Goal: Browse casually

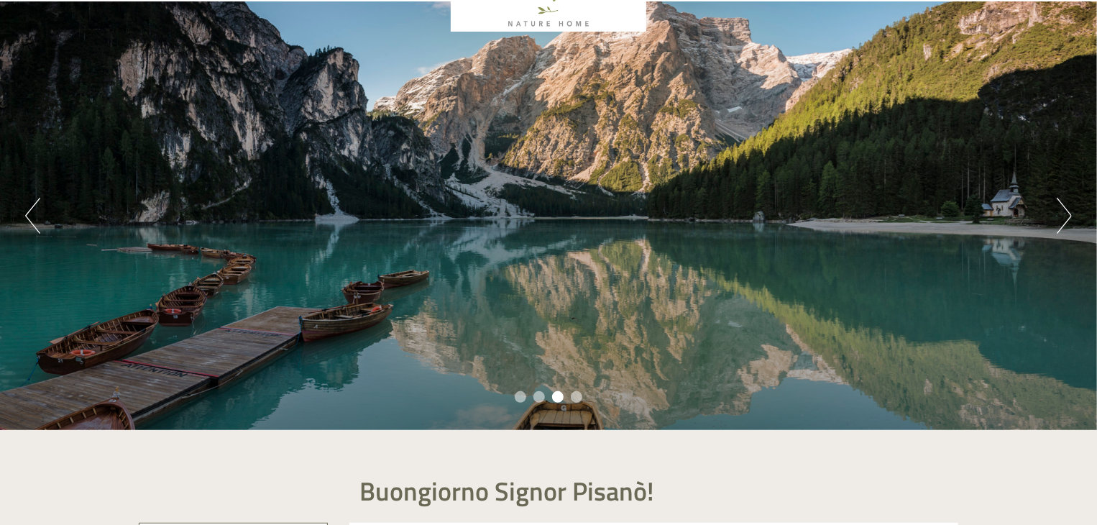
scroll to position [72, 0]
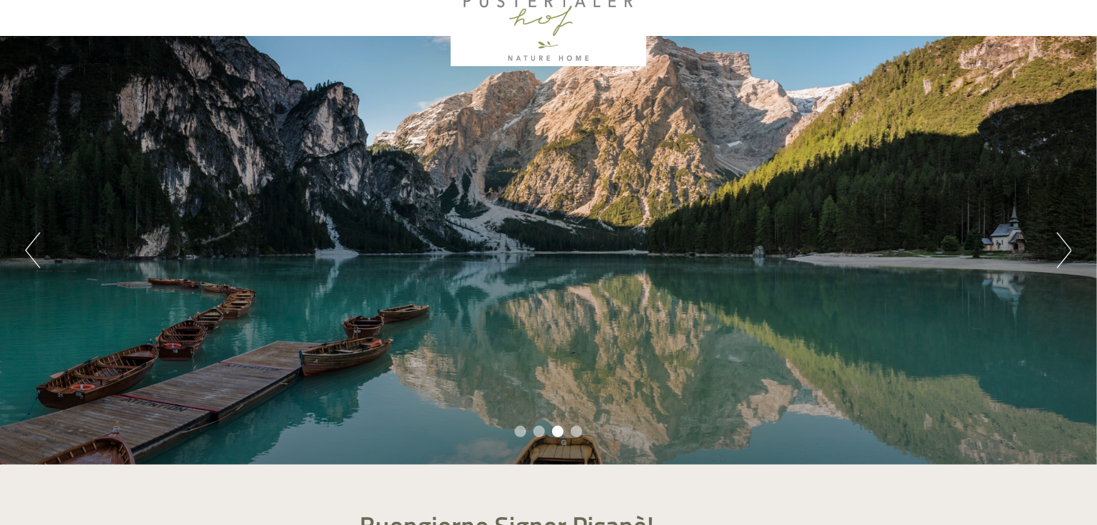
click at [1057, 255] on button "Next" at bounding box center [1064, 250] width 15 height 36
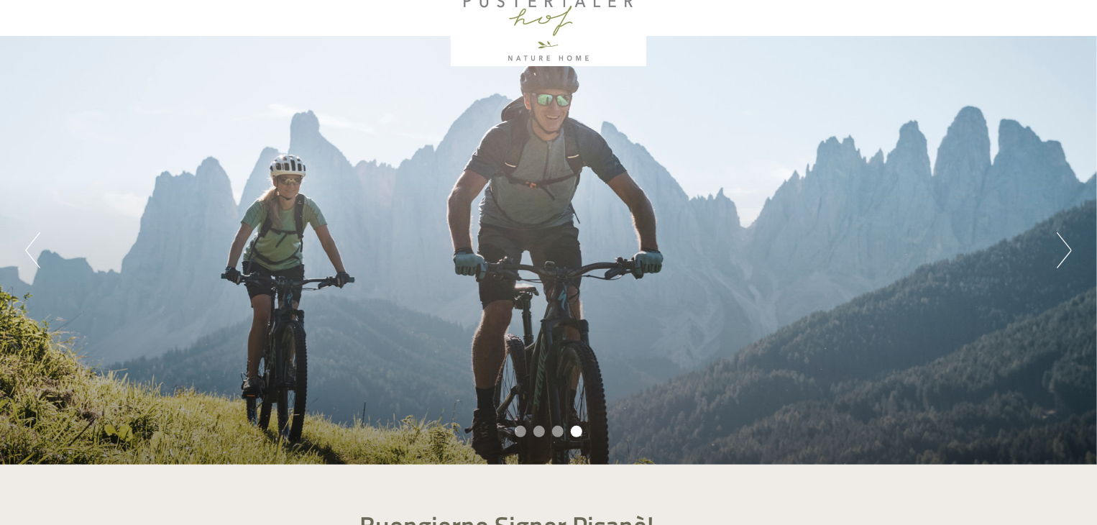
click at [1058, 255] on button "Next" at bounding box center [1064, 250] width 15 height 36
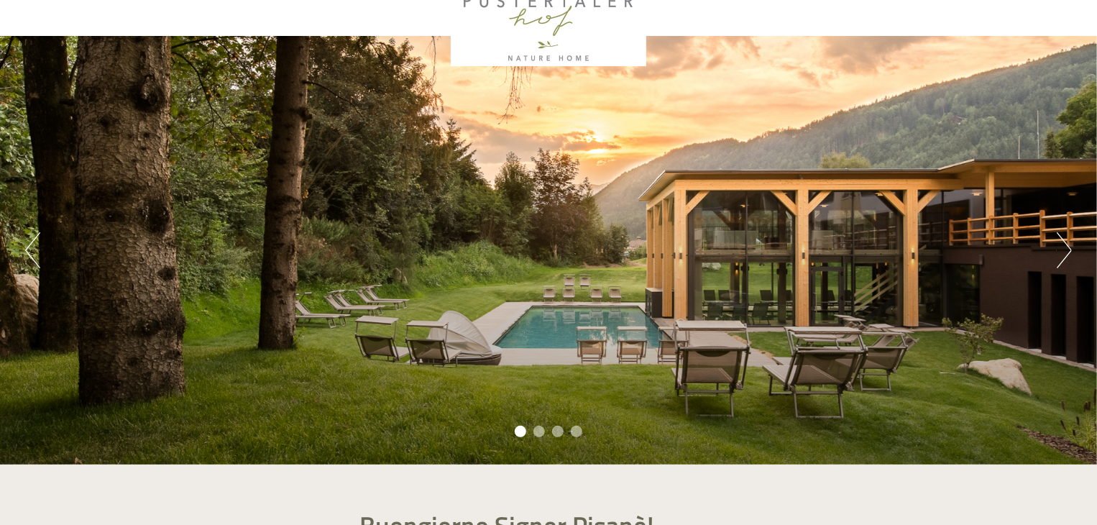
click at [1058, 255] on button "Next" at bounding box center [1064, 250] width 15 height 36
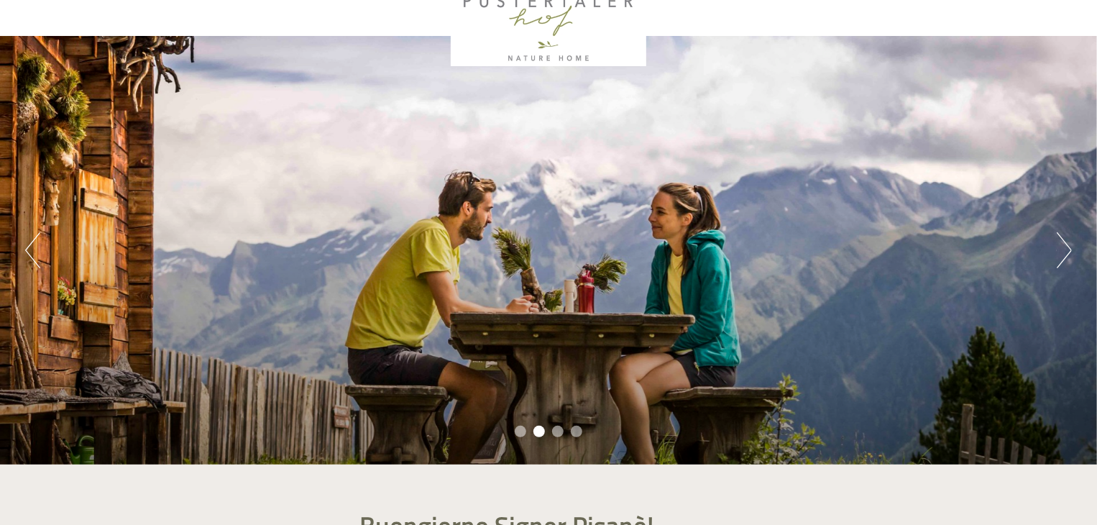
click at [1058, 255] on button "Next" at bounding box center [1064, 250] width 15 height 36
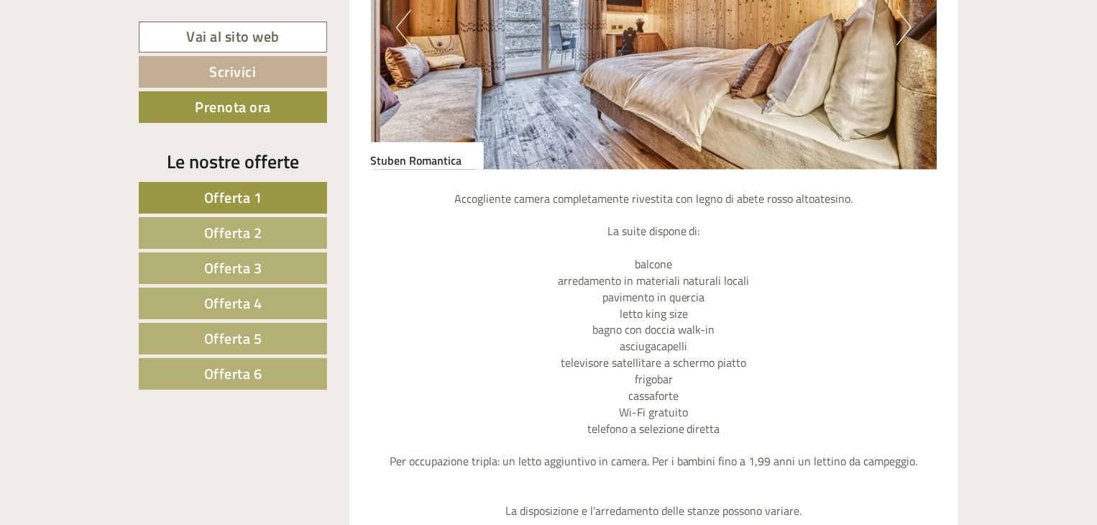
scroll to position [1438, 0]
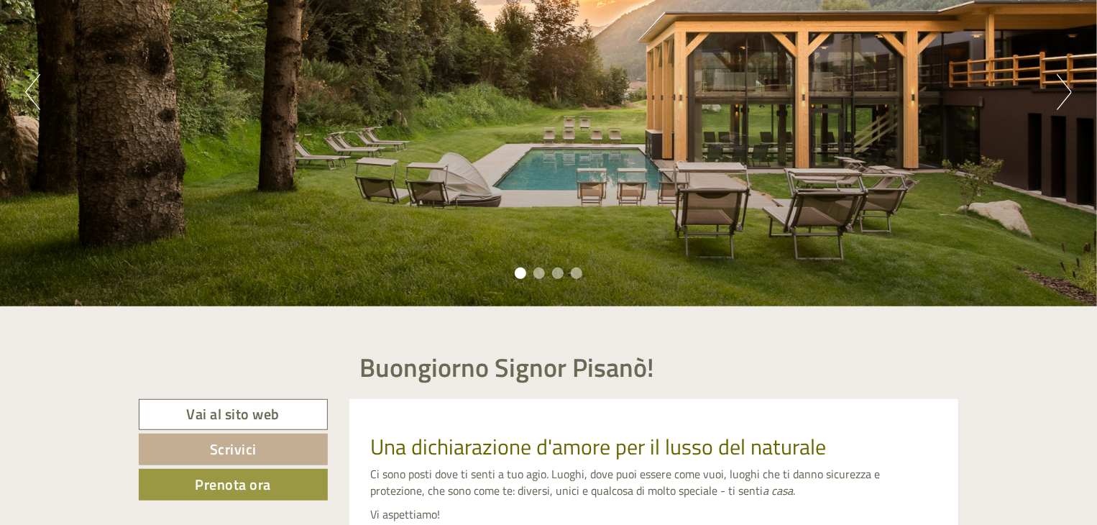
scroll to position [144, 0]
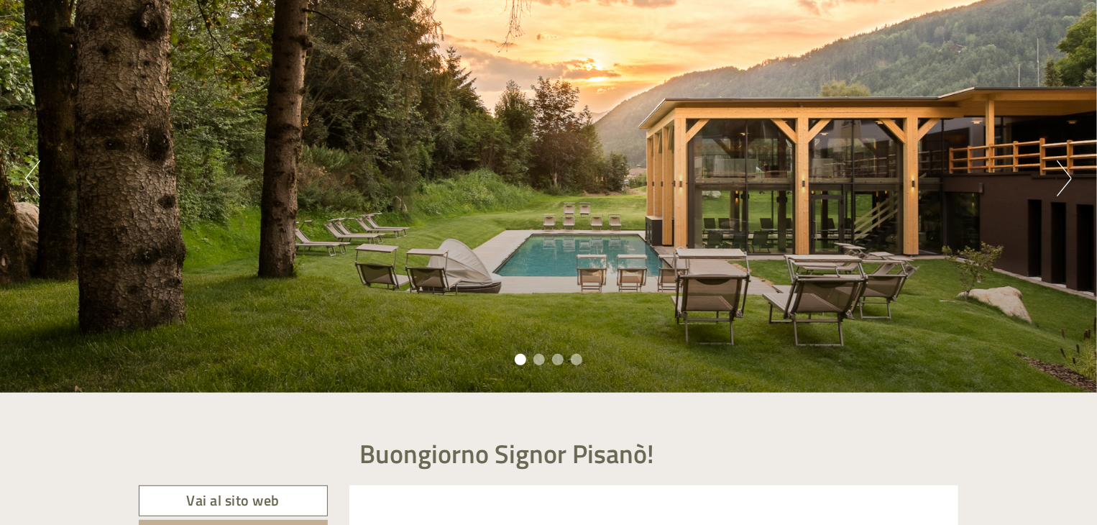
click at [1065, 180] on button "Next" at bounding box center [1064, 178] width 15 height 36
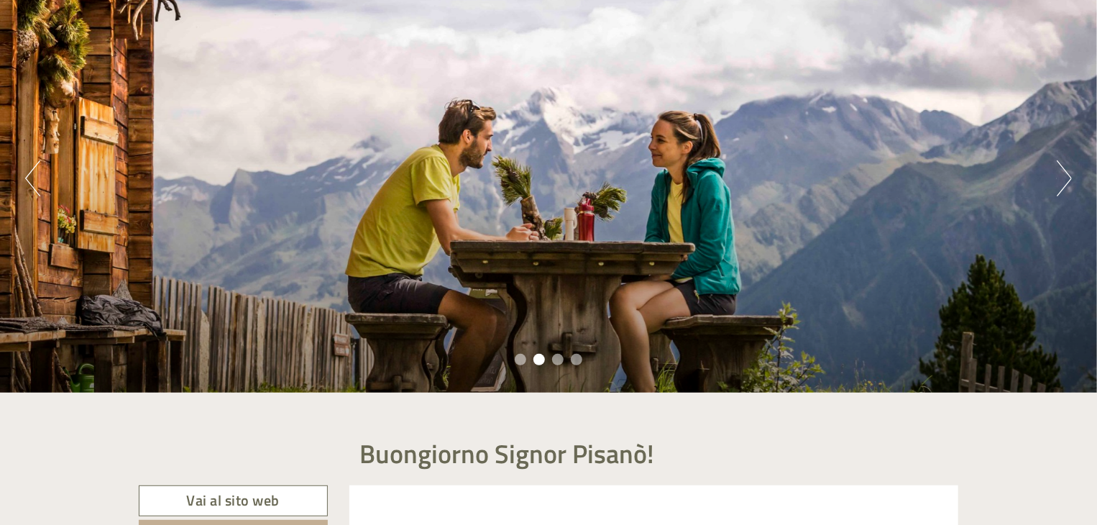
click at [1065, 180] on button "Next" at bounding box center [1064, 178] width 15 height 36
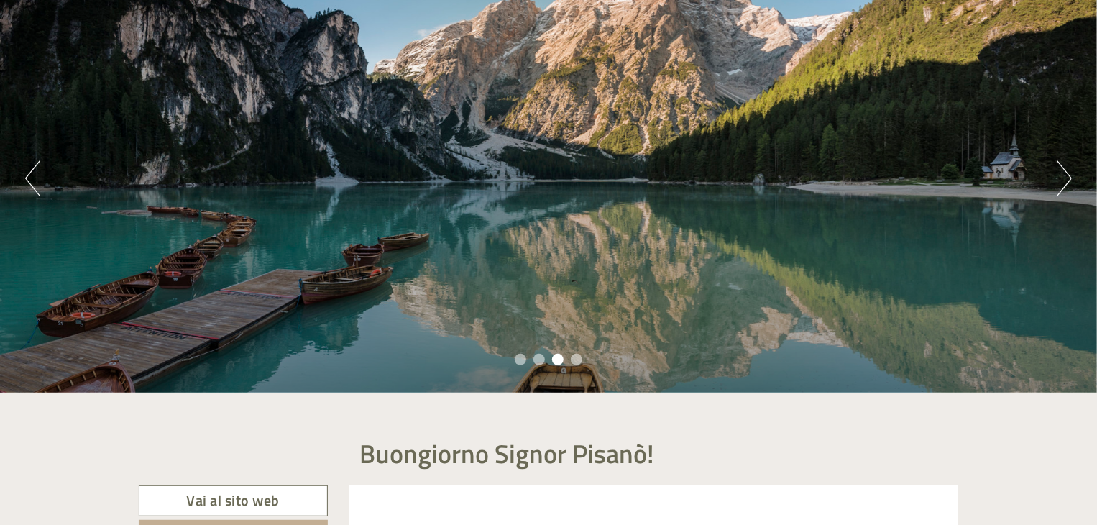
click at [1065, 180] on button "Next" at bounding box center [1064, 178] width 15 height 36
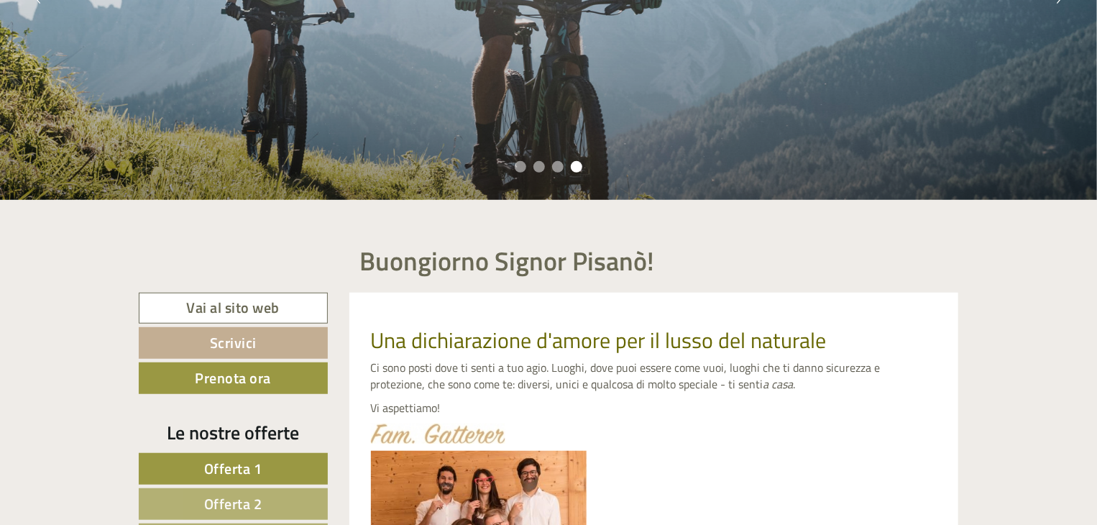
scroll to position [359, 0]
